Goal: Share content: Share content

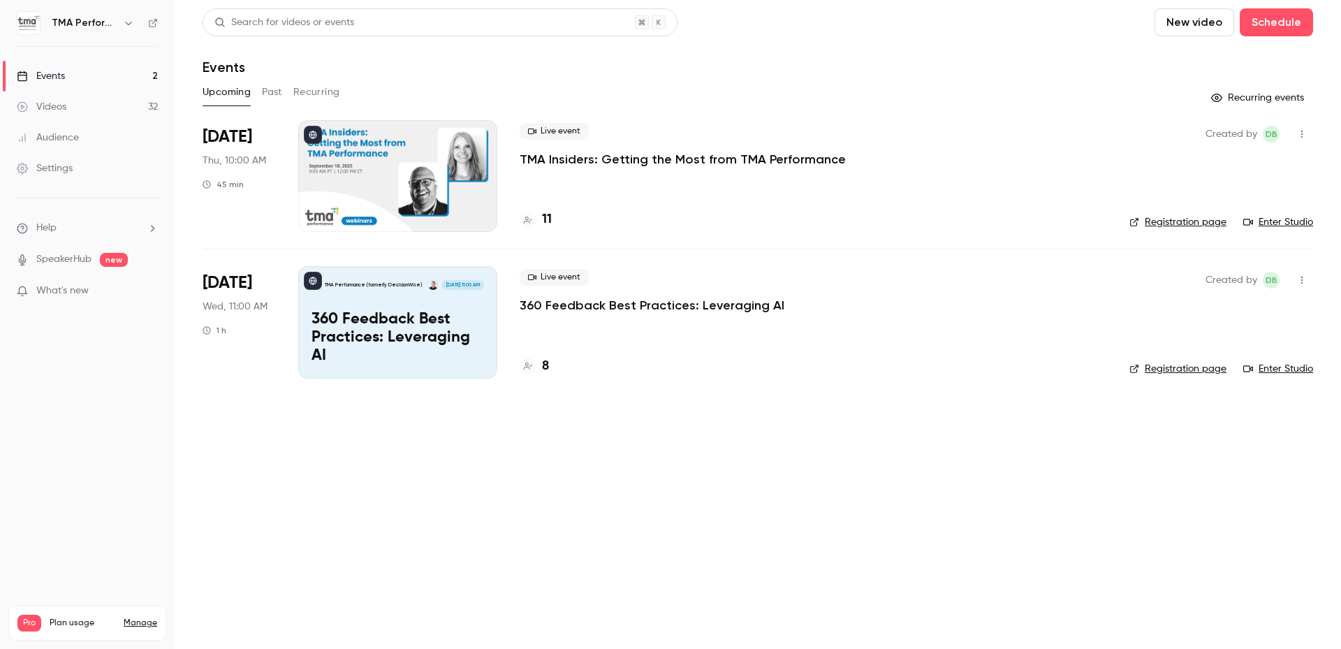
click at [280, 93] on button "Past" at bounding box center [272, 92] width 20 height 22
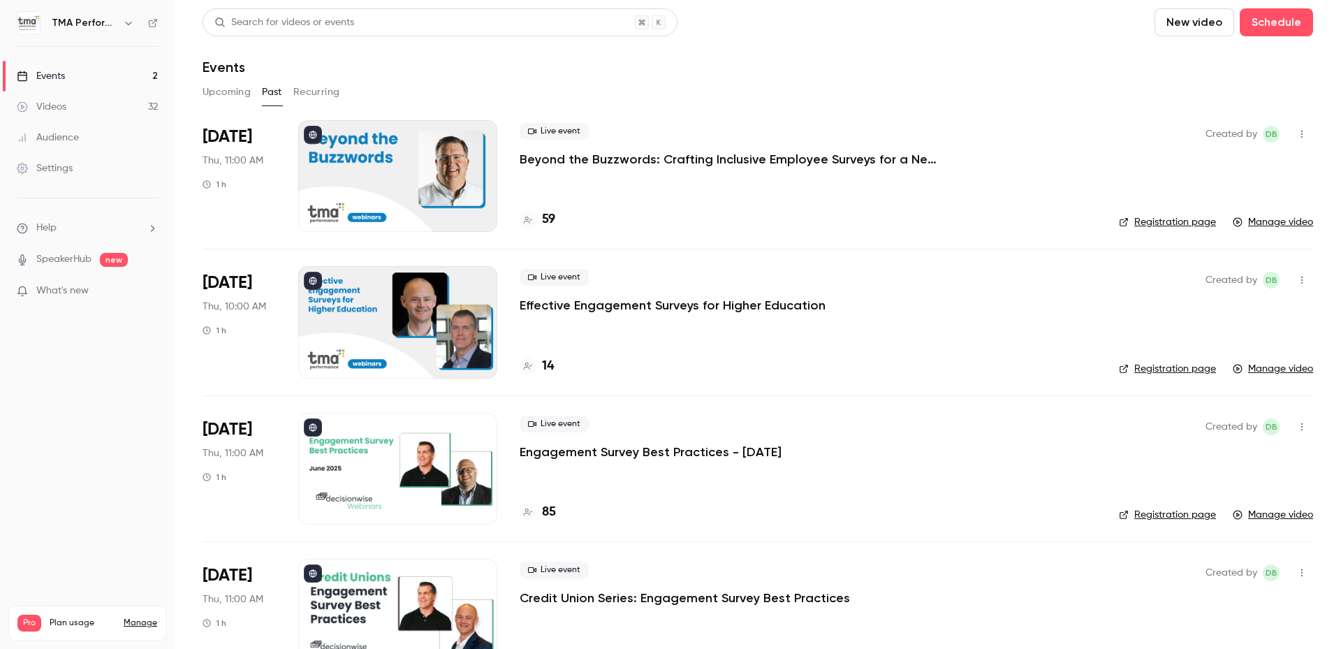
click at [602, 164] on p "Beyond the Buzzwords: Crafting Inclusive Employee Surveys for a New Political E…" at bounding box center [729, 159] width 419 height 17
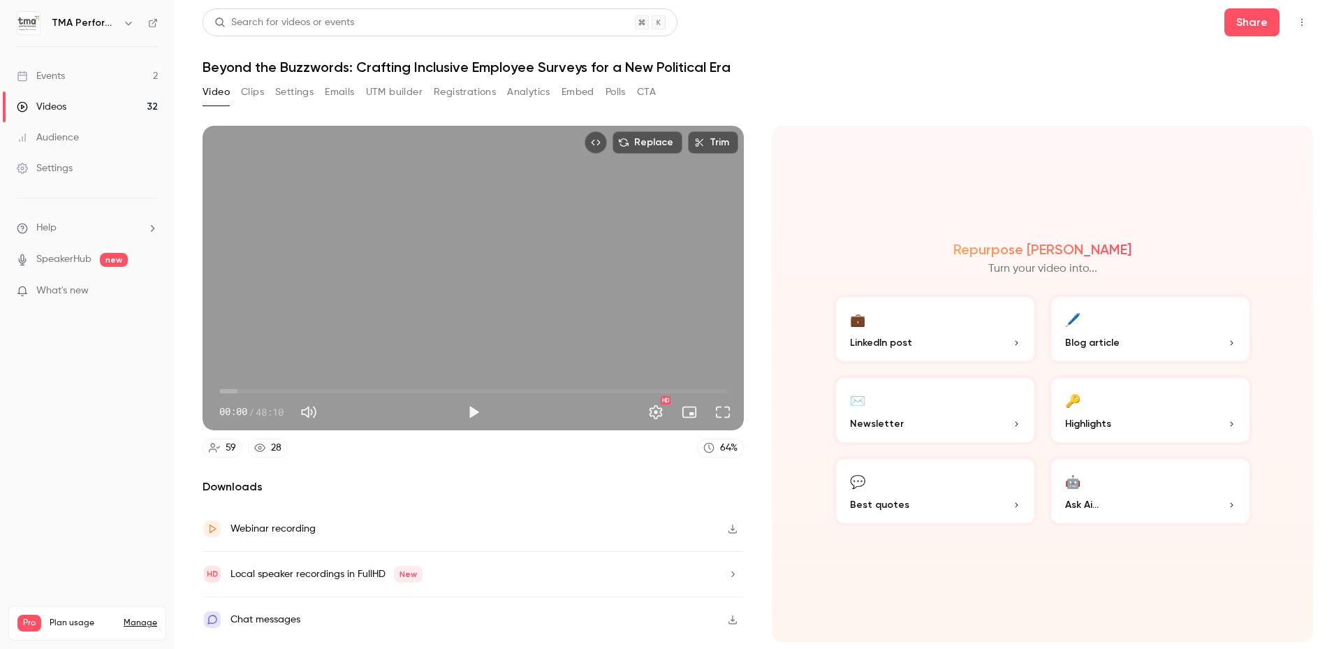
click at [1124, 342] on p "Blog article" at bounding box center [1150, 342] width 170 height 15
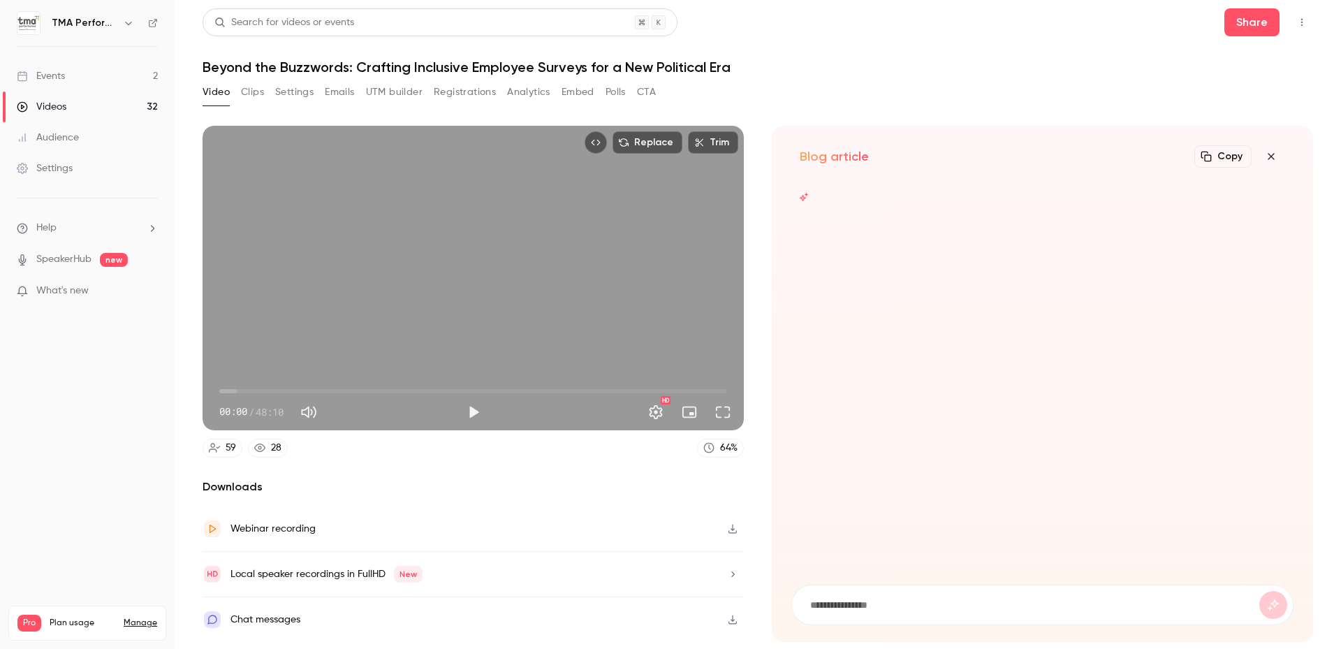
click at [1263, 154] on icon "button" at bounding box center [1271, 156] width 17 height 11
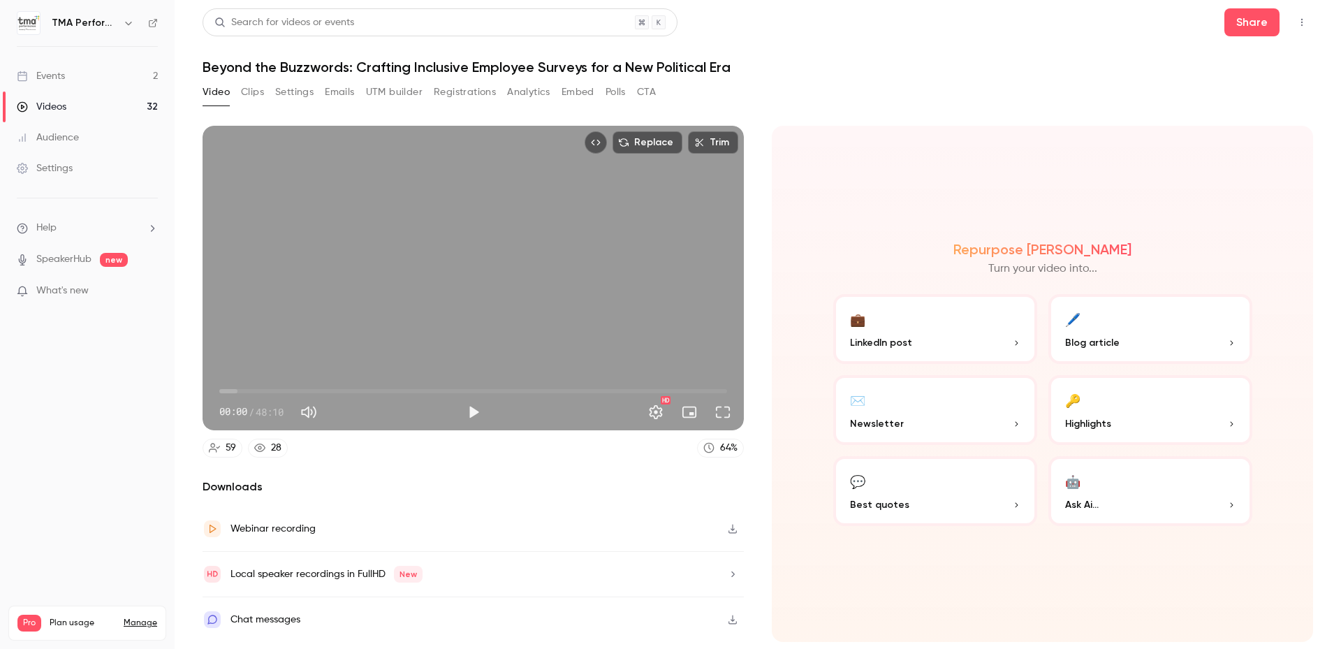
click at [258, 93] on button "Clips" at bounding box center [252, 92] width 23 height 22
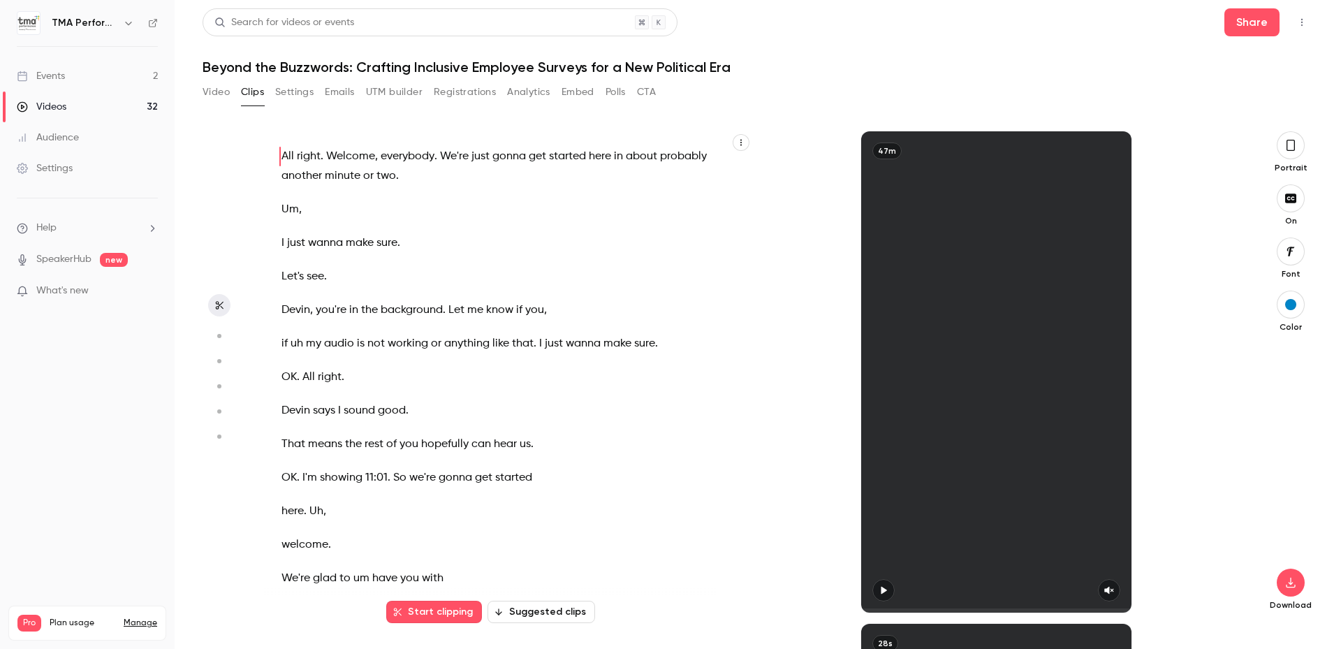
click at [214, 87] on button "Video" at bounding box center [216, 92] width 27 height 22
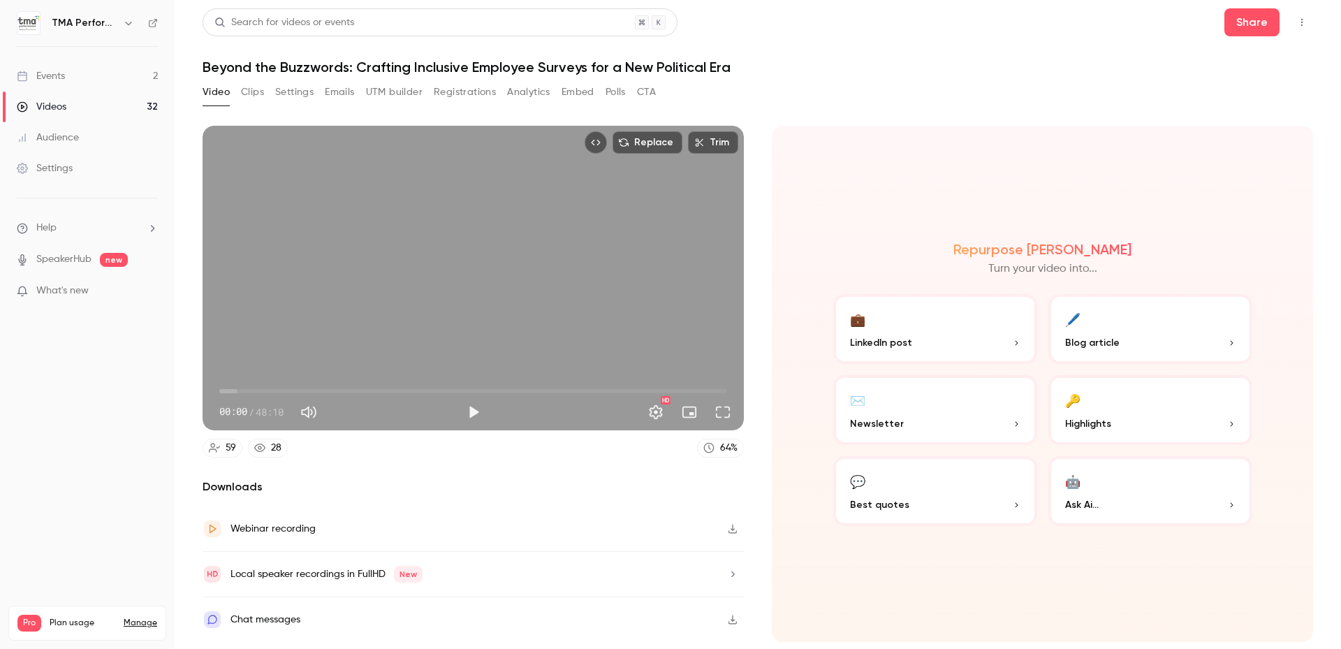
click at [1108, 336] on span "Blog article" at bounding box center [1092, 342] width 54 height 15
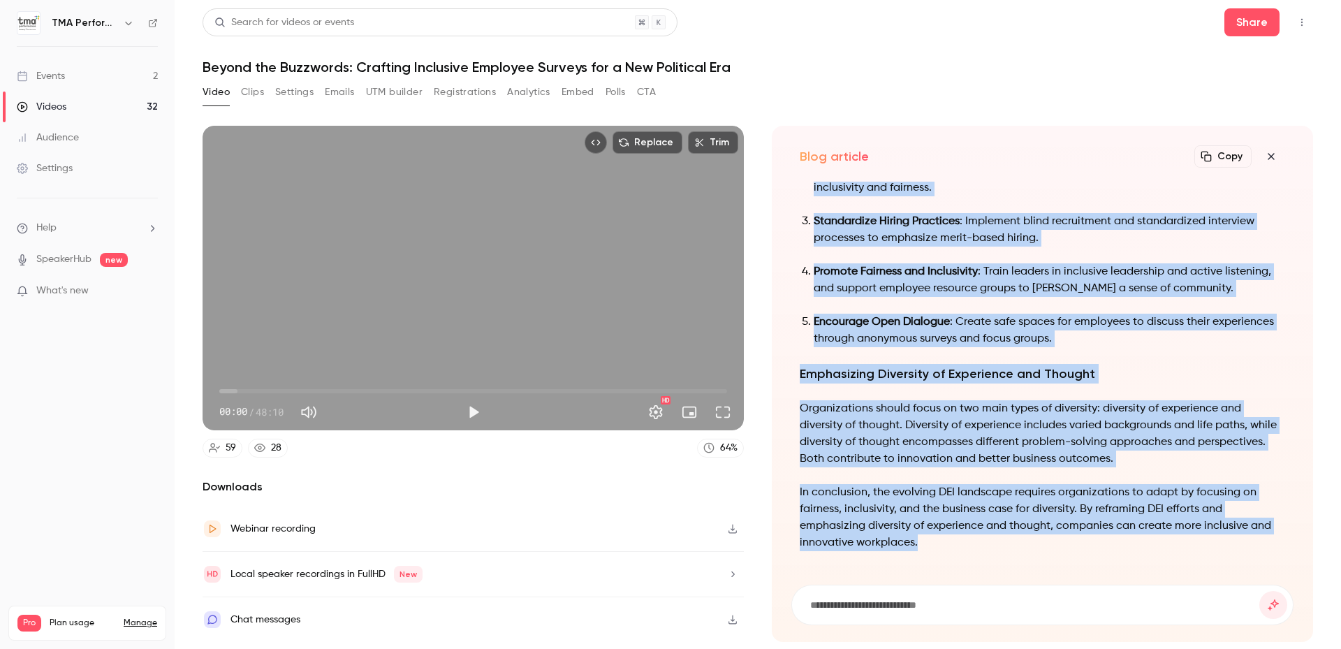
drag, startPoint x: 801, startPoint y: 190, endPoint x: 1025, endPoint y: 587, distance: 456.3
click at [1025, 587] on div "Navigating the Evolving Landscape of Diversity, Equity, and Inclusion in the Wo…" at bounding box center [1042, 403] width 502 height 443
copy div "Navigating the Evolving Landscape of Diversity, Equity, and Inclusion in the Wo…"
click at [1225, 158] on button "Copy" at bounding box center [1222, 156] width 57 height 22
click at [1235, 160] on button "Copy" at bounding box center [1222, 156] width 57 height 22
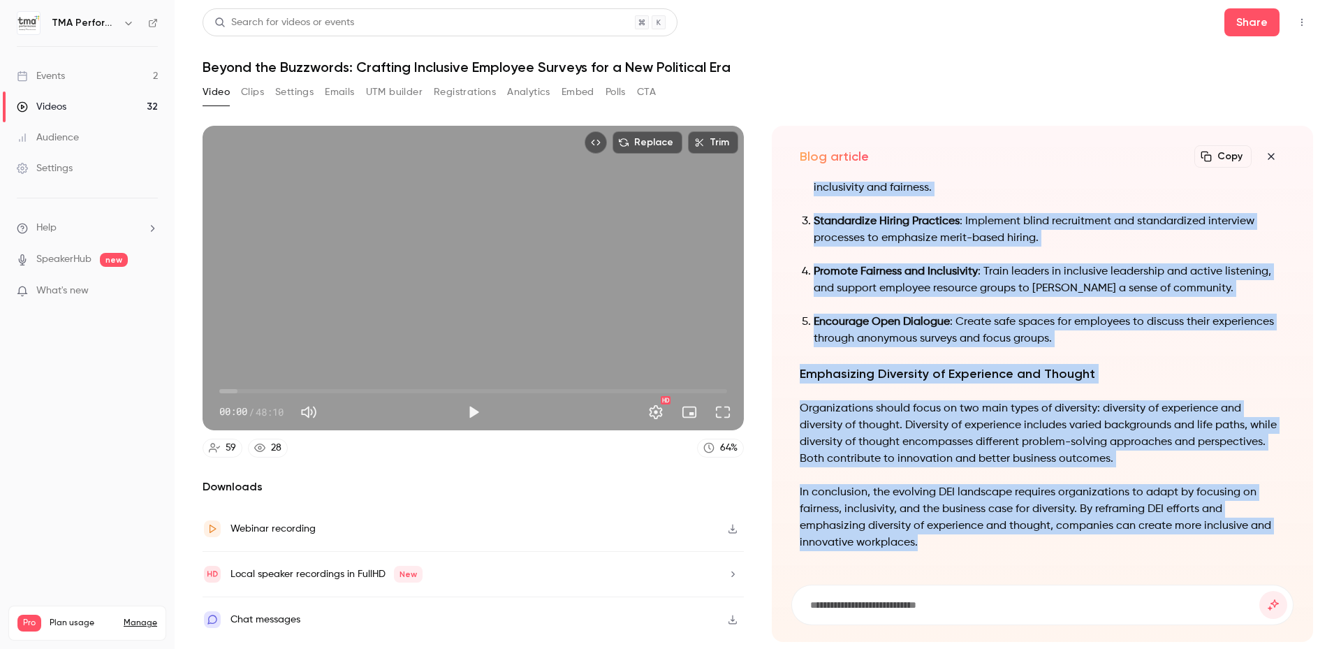
click at [284, 91] on button "Settings" at bounding box center [294, 92] width 38 height 22
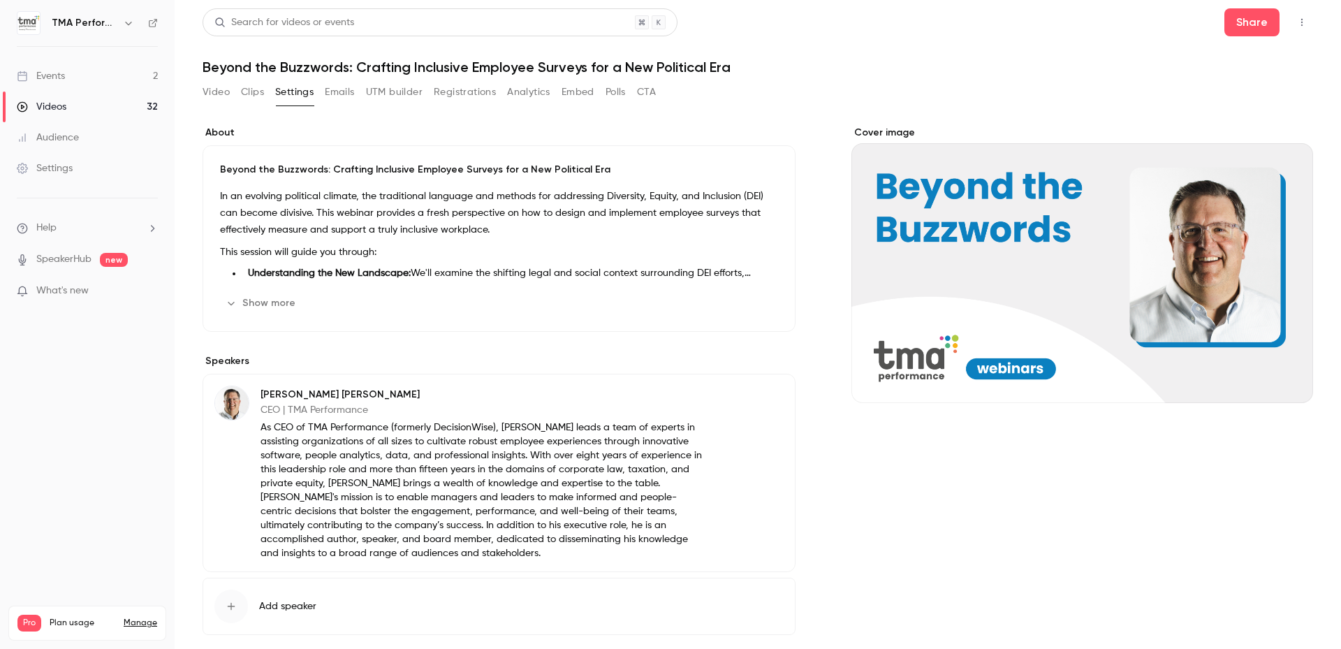
click at [327, 213] on p "In an evolving political climate, the traditional language and methods for addr…" at bounding box center [499, 213] width 558 height 50
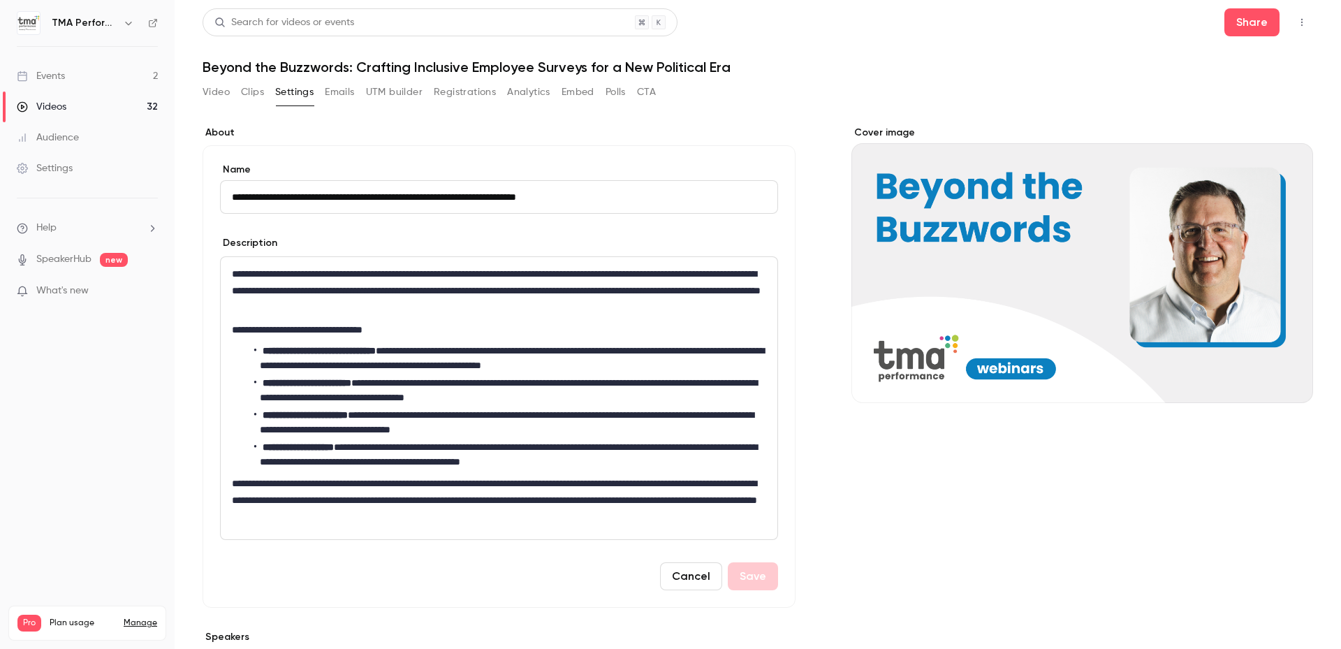
click at [318, 307] on p "**********" at bounding box center [496, 290] width 529 height 50
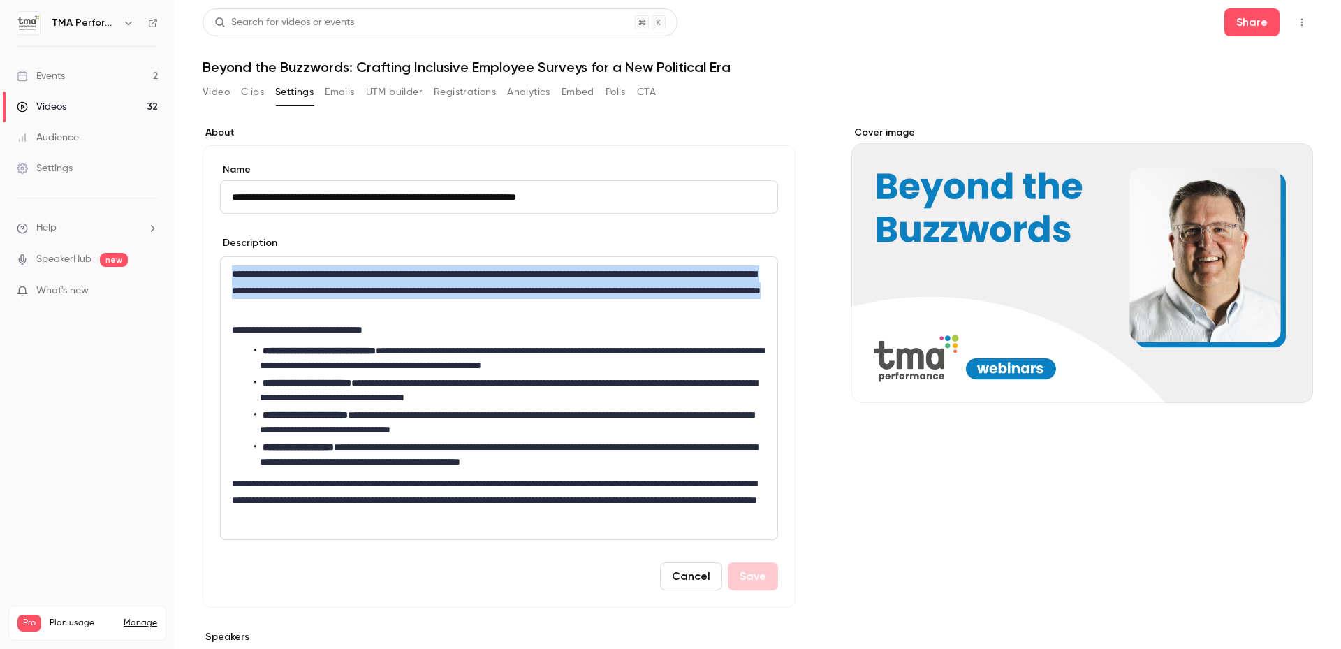
click at [318, 308] on p "**********" at bounding box center [496, 290] width 529 height 50
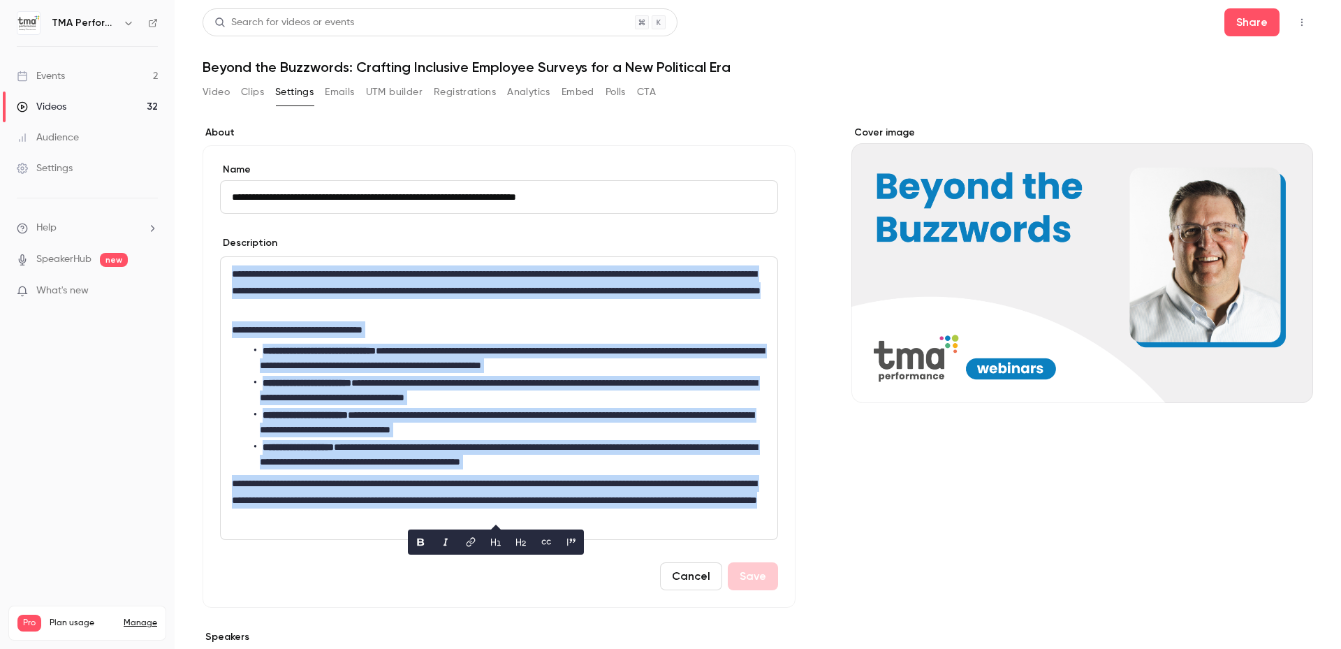
copy p "**********"
click at [538, 506] on p "**********" at bounding box center [496, 500] width 529 height 50
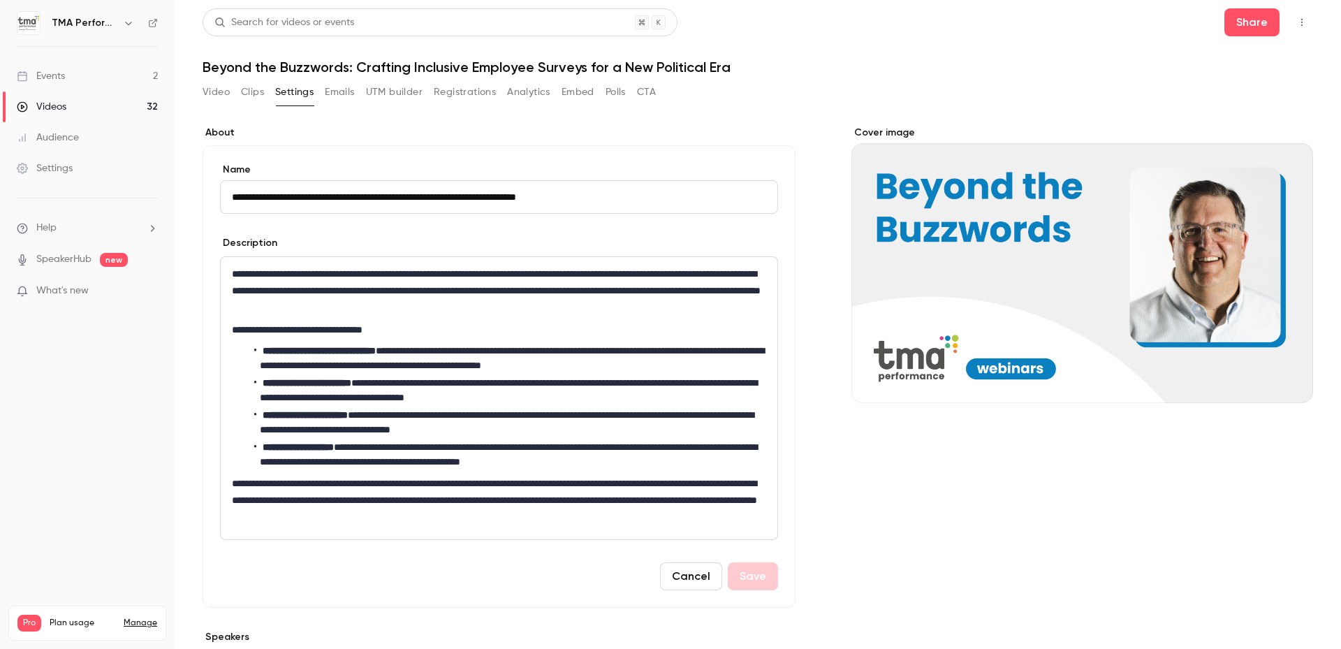
click at [598, 522] on p "**********" at bounding box center [496, 500] width 529 height 50
click at [466, 95] on button "Registrations" at bounding box center [465, 92] width 62 height 22
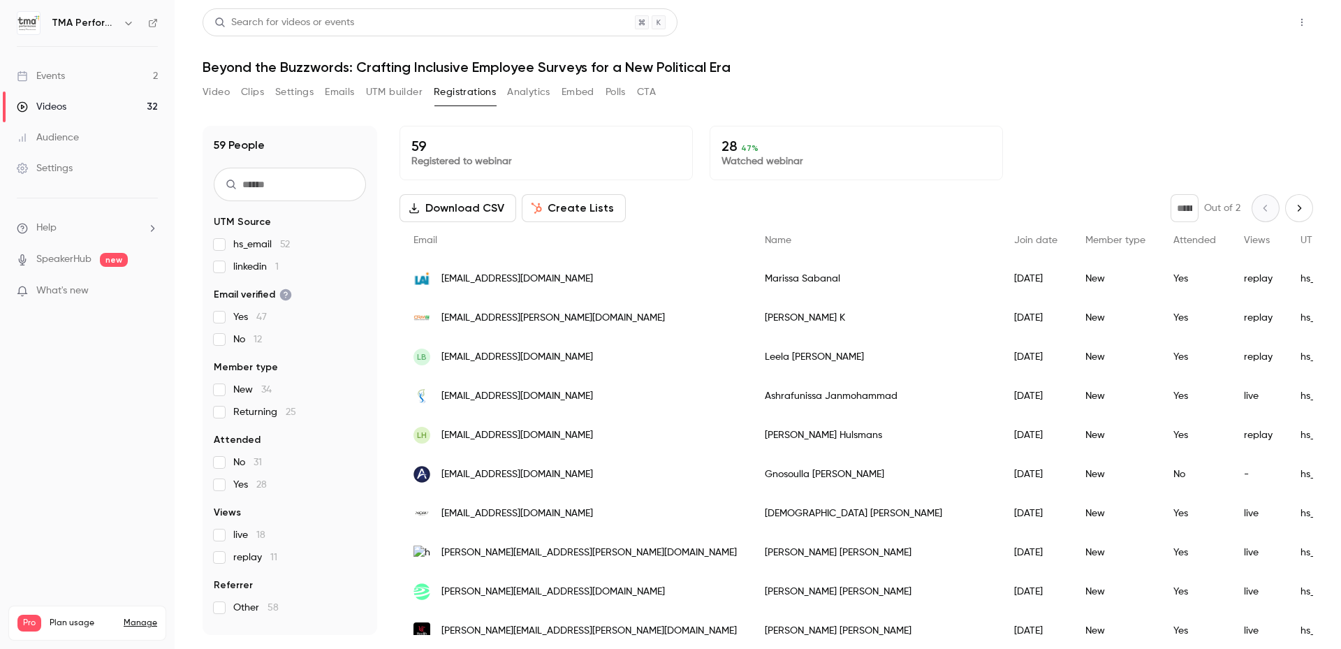
click at [1270, 29] on button "Share" at bounding box center [1251, 22] width 55 height 28
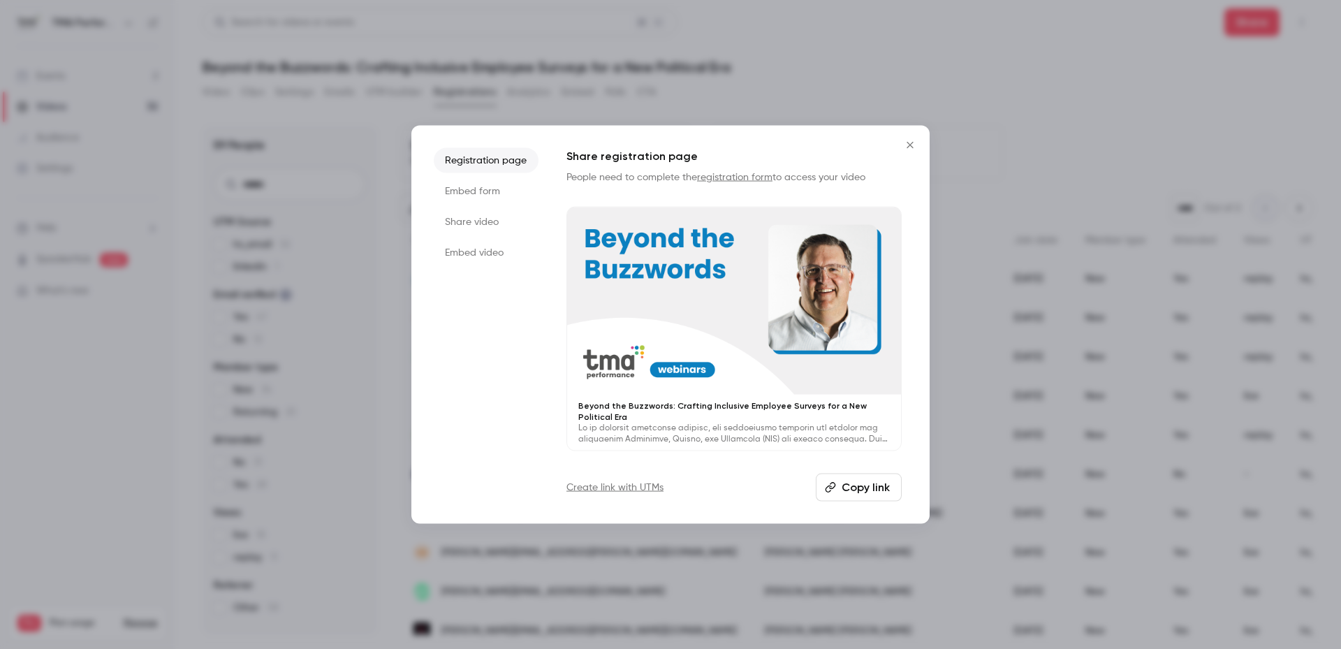
click at [478, 223] on li "Share video" at bounding box center [486, 221] width 105 height 25
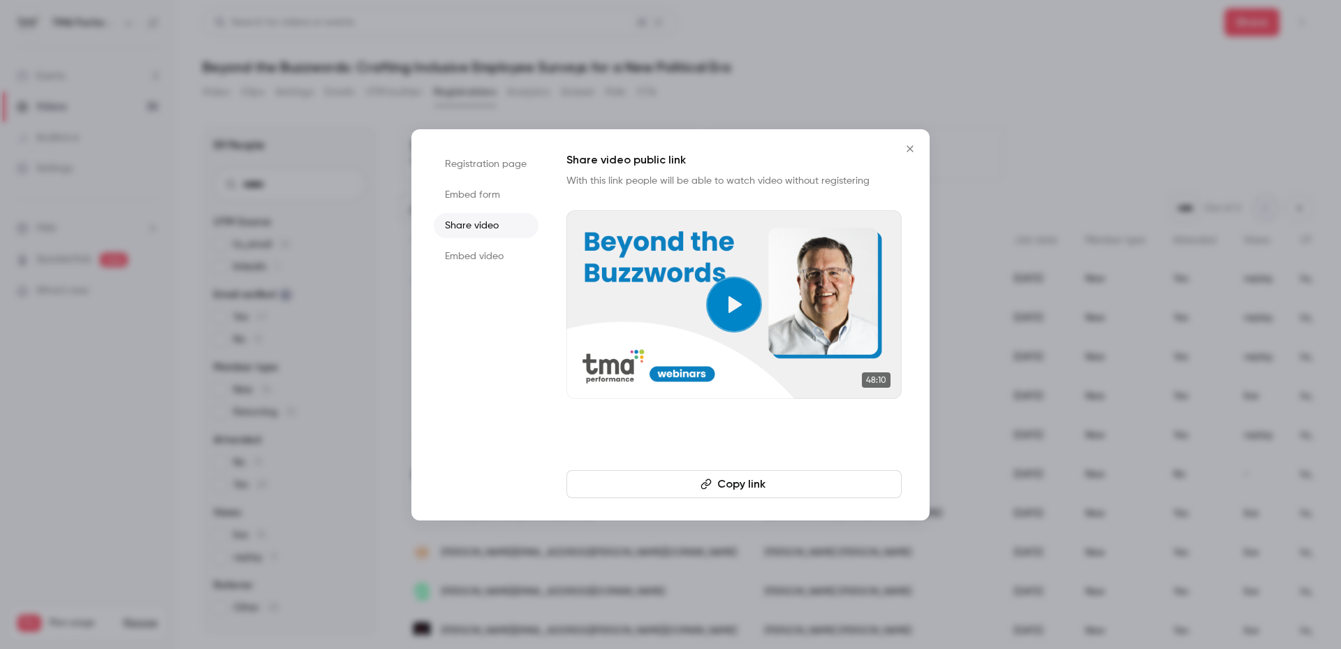
click at [745, 496] on button "Copy link" at bounding box center [733, 484] width 335 height 28
click at [474, 162] on li "Registration page" at bounding box center [486, 164] width 105 height 25
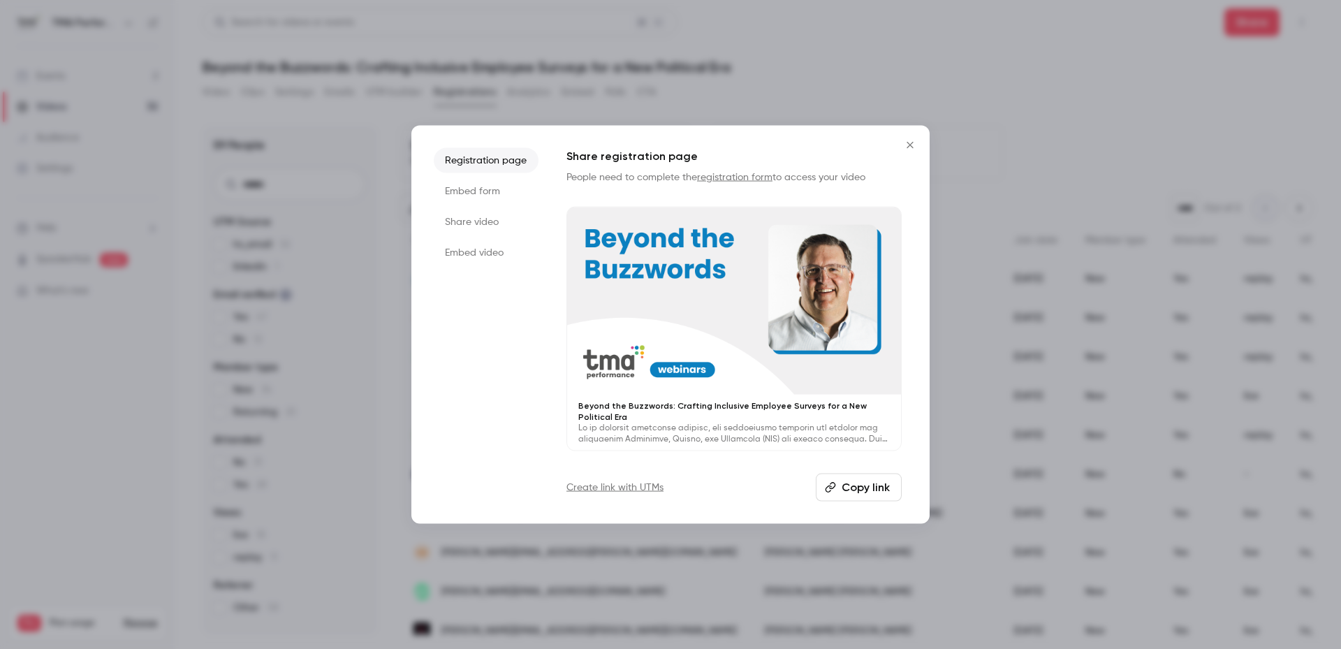
click at [848, 487] on button "Copy link" at bounding box center [859, 488] width 86 height 28
click at [910, 142] on icon "Close" at bounding box center [910, 144] width 17 height 11
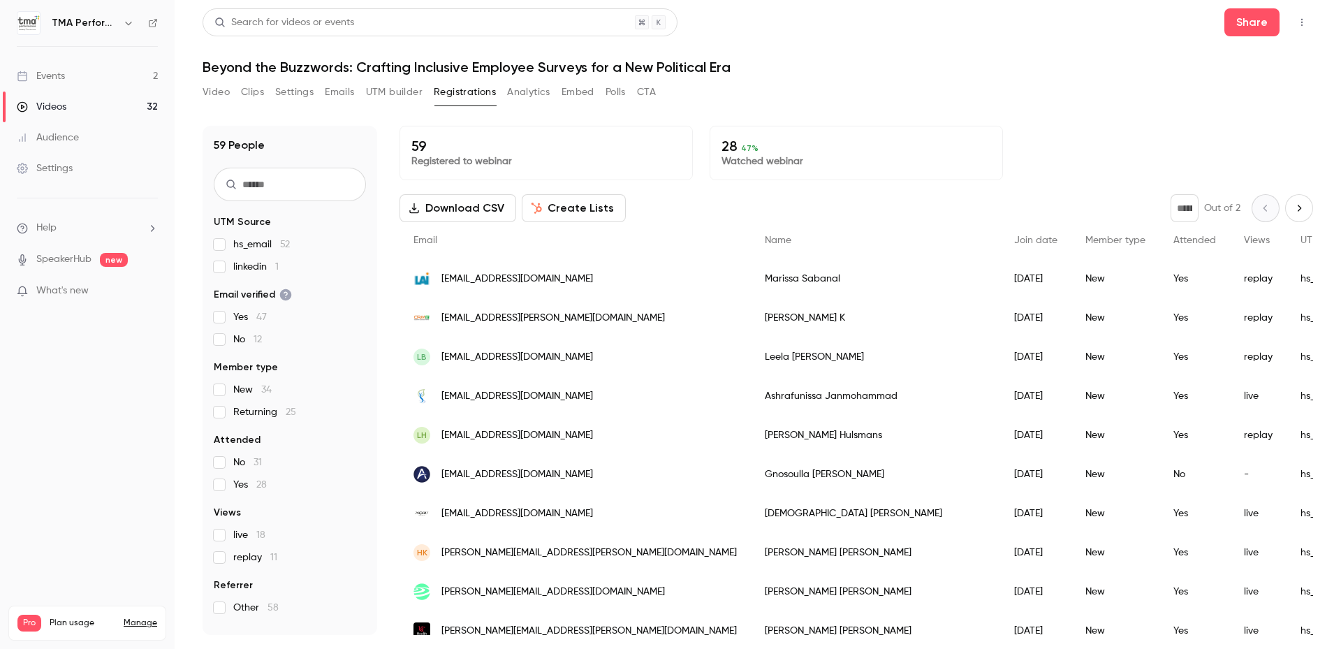
click at [226, 95] on button "Video" at bounding box center [216, 92] width 27 height 22
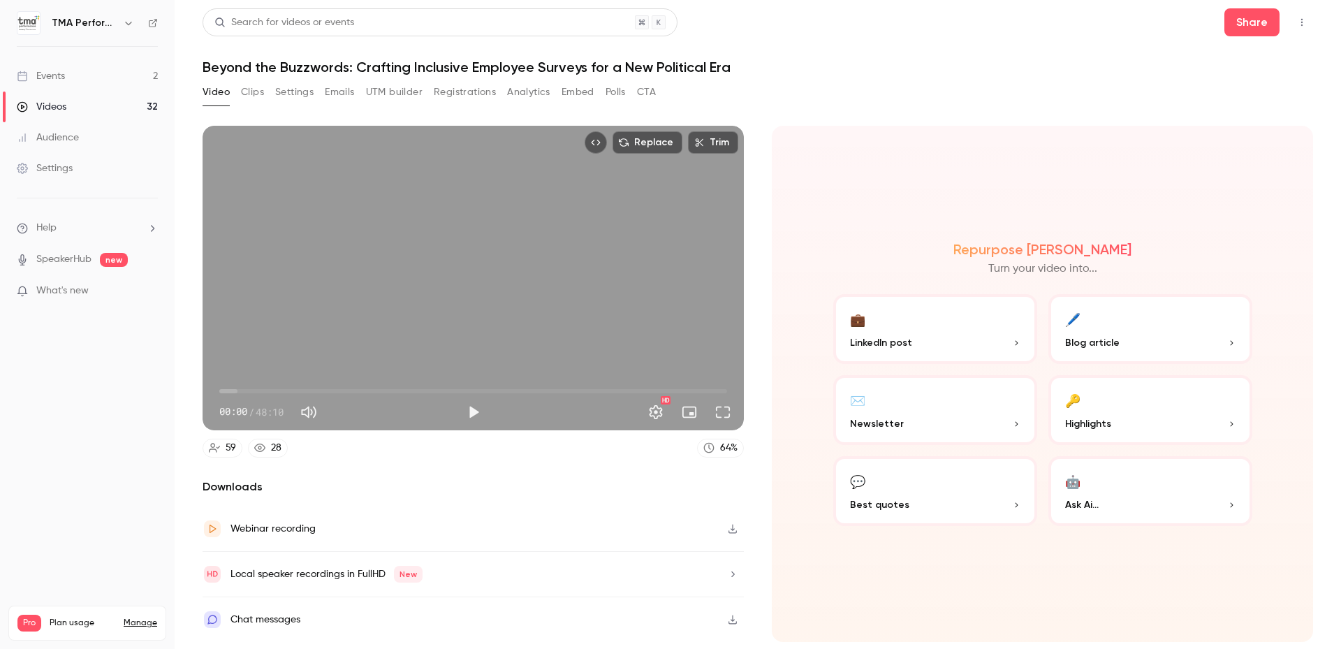
click at [585, 95] on button "Embed" at bounding box center [578, 92] width 33 height 22
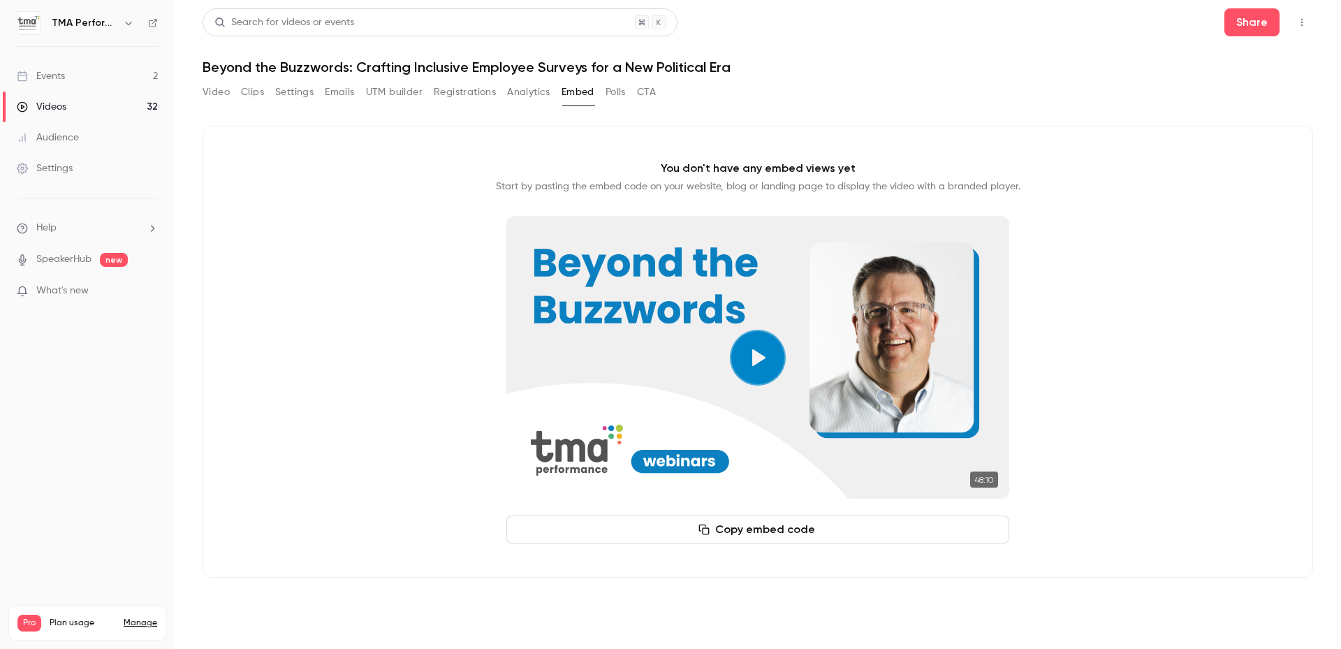
click at [755, 534] on button "Copy embed code" at bounding box center [757, 529] width 503 height 28
click at [791, 529] on button "Copy embed code" at bounding box center [757, 529] width 503 height 28
click at [1210, 153] on div "You don't have any embed views yet Start by pasting the embed code on your webs…" at bounding box center [758, 352] width 1110 height 452
click at [1059, 108] on div "Video Clips Settings Emails UTM builder Registrations Analytics Embed Polls CTA" at bounding box center [758, 95] width 1110 height 28
click at [323, 204] on div "You don't have any embed views yet Start by pasting the embed code on your webs…" at bounding box center [758, 352] width 1110 height 452
